Goal: Task Accomplishment & Management: Manage account settings

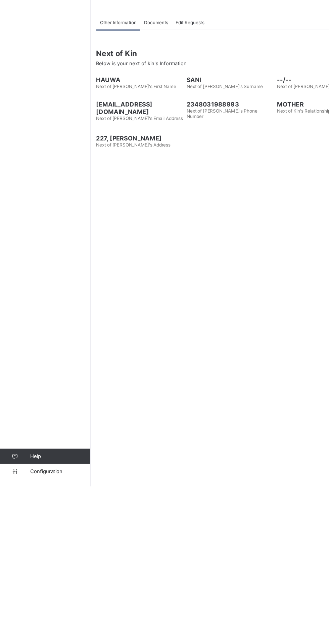
click at [44, 614] on span "Configuration" at bounding box center [53, 611] width 53 height 5
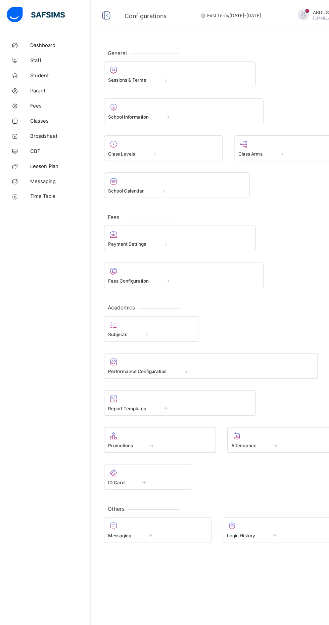
click at [173, 363] on span at bounding box center [160, 364] width 34 height 6
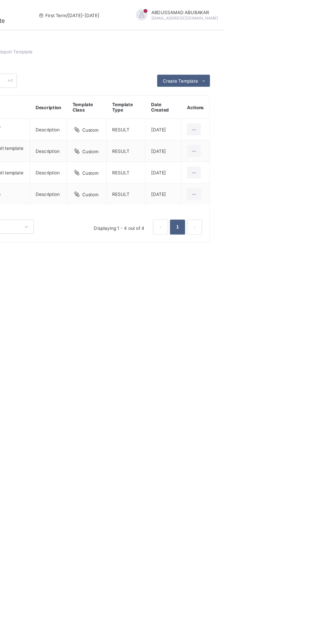
click at [329, 15] on span at bounding box center [332, 14] width 6 height 6
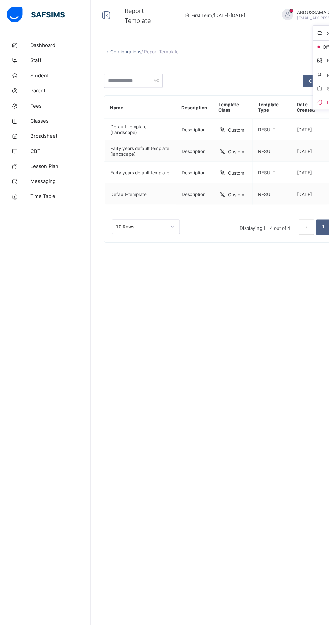
click at [220, 453] on div "Configurations / Report Template Create Template Custom builder Upload aspose t…" at bounding box center [205, 312] width 249 height 625
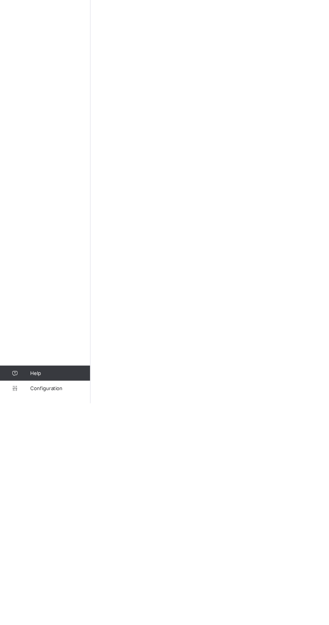
click at [34, 614] on span "Configuration" at bounding box center [53, 611] width 53 height 5
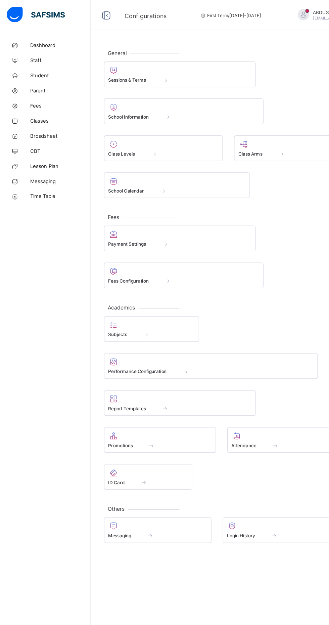
click at [110, 101] on div "School Information" at bounding box center [163, 104] width 135 height 6
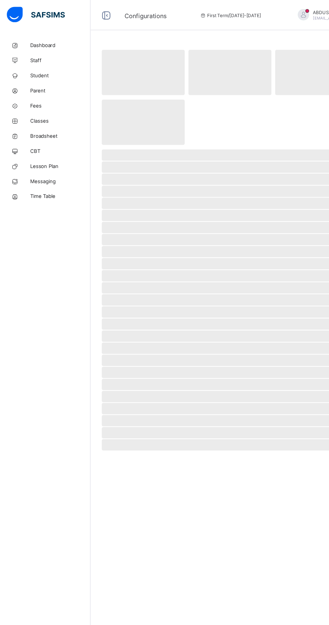
select select "**"
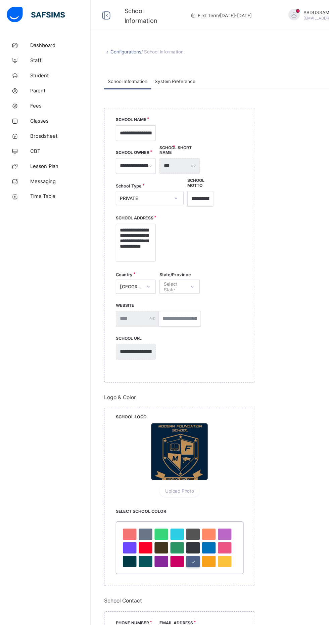
click at [155, 75] on span "System Preference" at bounding box center [156, 72] width 36 height 5
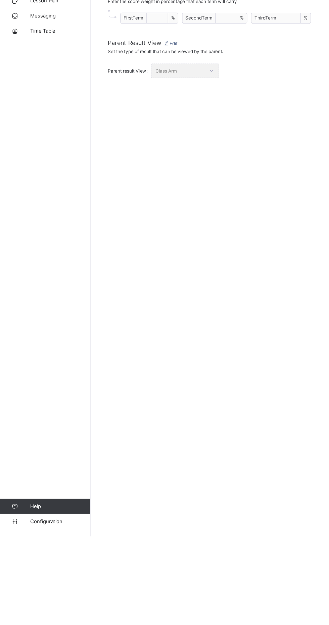
click at [35, 614] on span "Configuration" at bounding box center [53, 611] width 53 height 5
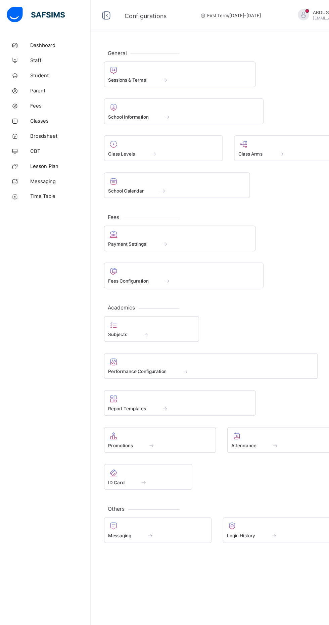
click at [112, 70] on span "Sessions & Terms" at bounding box center [113, 71] width 34 height 5
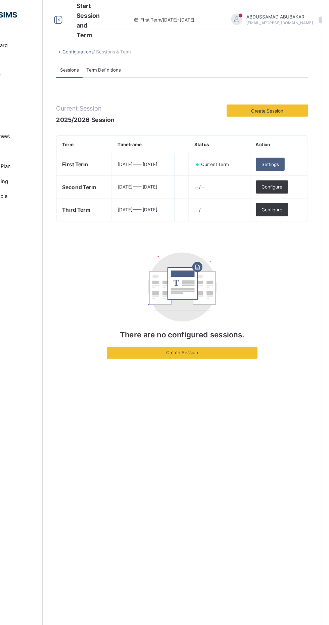
click at [178, 152] on td "[DATE] —— [DATE]" at bounding box center [170, 146] width 56 height 20
click at [162, 147] on span "[DATE] —— [DATE]" at bounding box center [164, 146] width 35 height 5
click at [278, 98] on span "Create Session" at bounding box center [281, 98] width 62 height 5
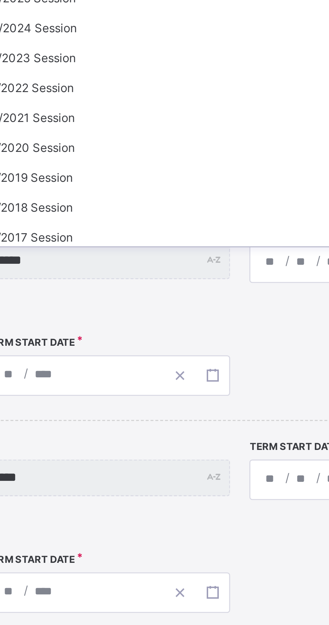
scroll to position [23, 0]
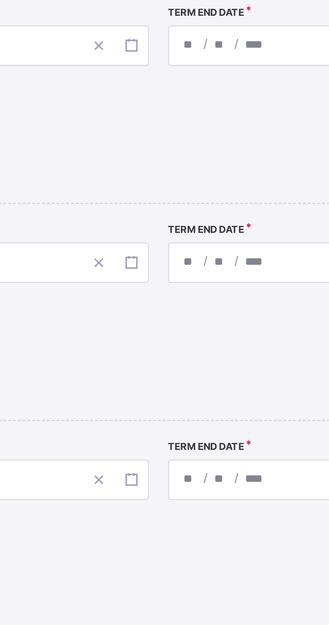
click at [205, 223] on div "**********" at bounding box center [164, 312] width 329 height 625
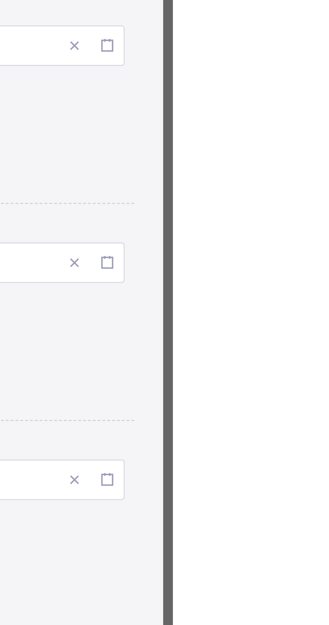
click at [319, 164] on div "×" at bounding box center [316, 158] width 6 height 11
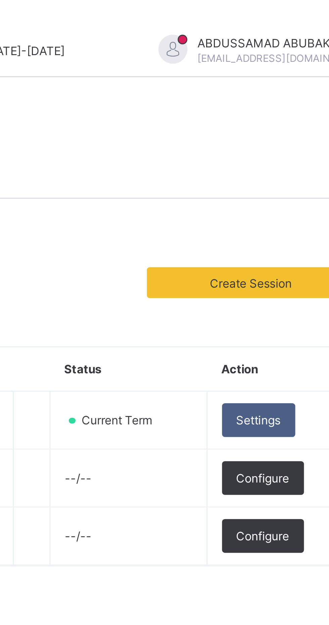
click at [291, 145] on span "Settings" at bounding box center [283, 146] width 15 height 5
